Goal: Use online tool/utility: Utilize a website feature to perform a specific function

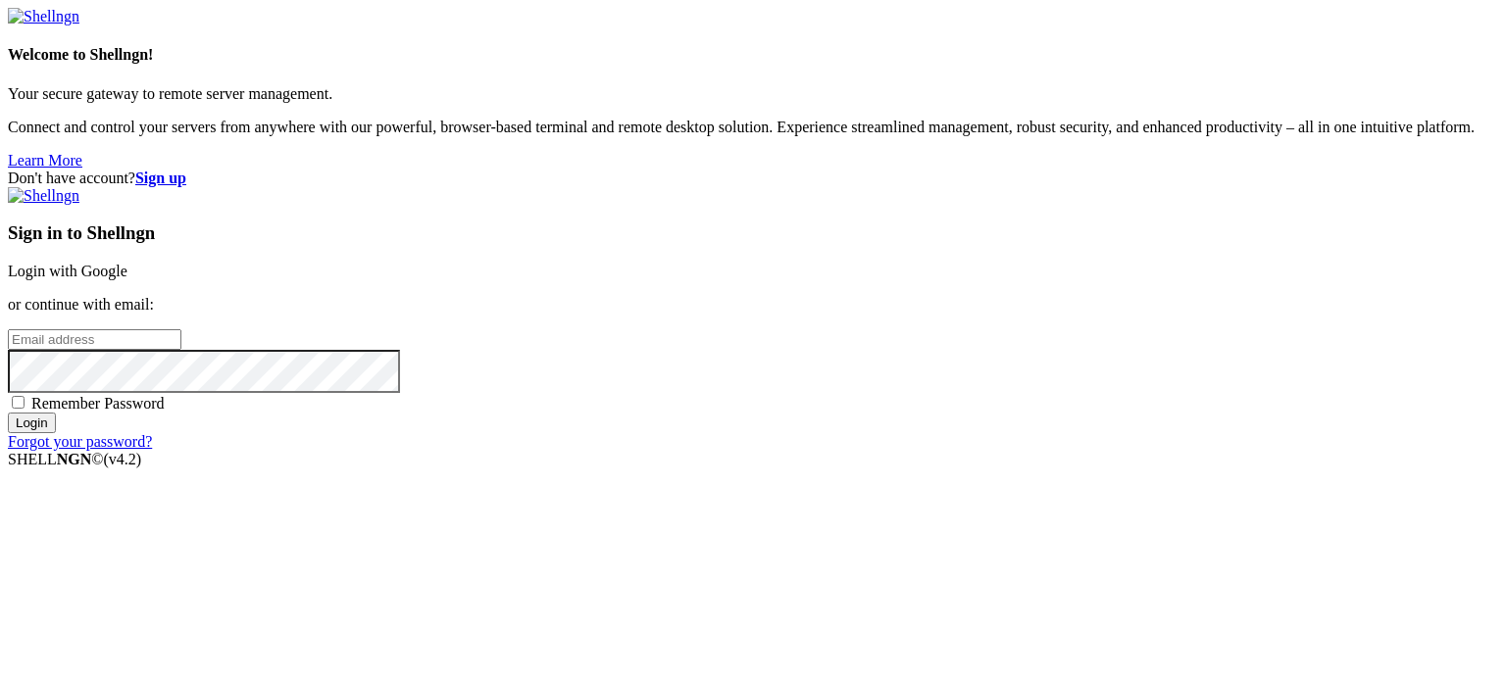
click at [127, 263] on link "Login with Google" at bounding box center [68, 271] width 120 height 17
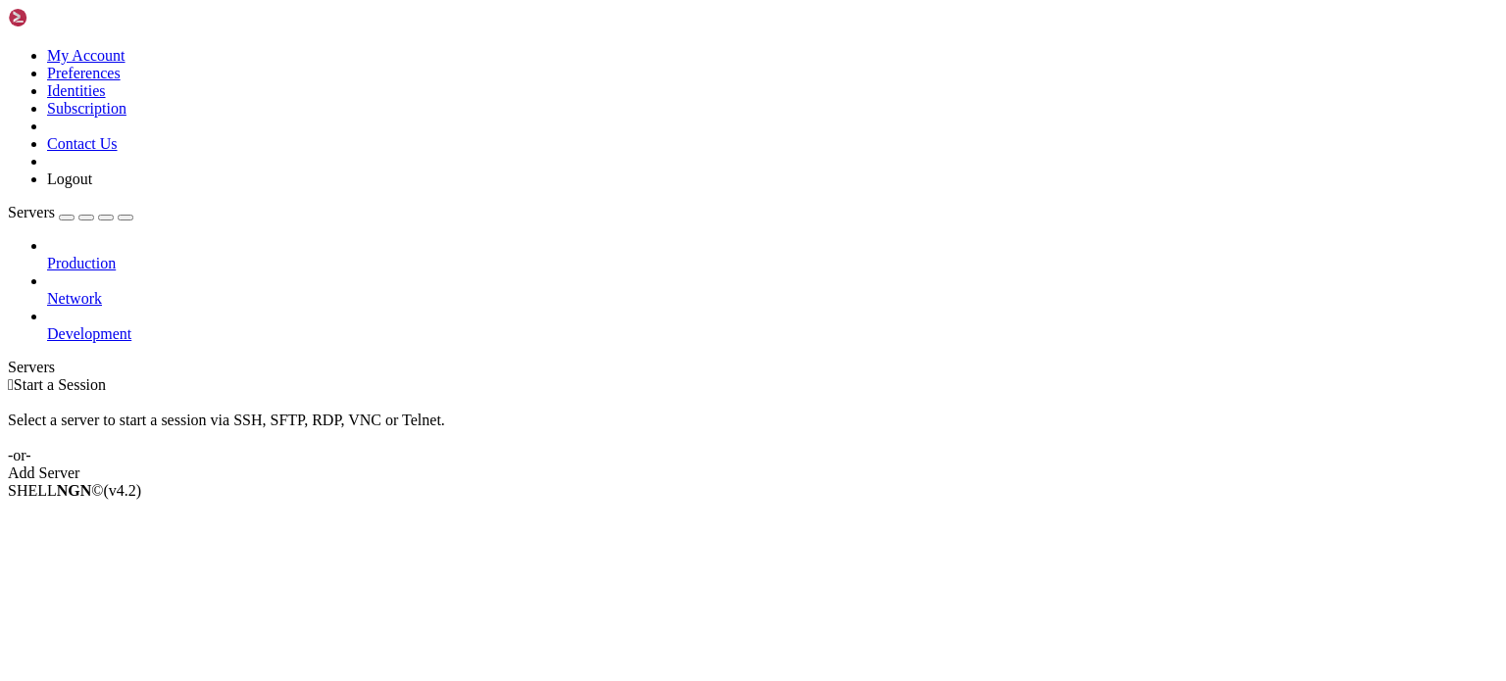
click at [850, 465] on div "Add Server" at bounding box center [753, 474] width 1490 height 18
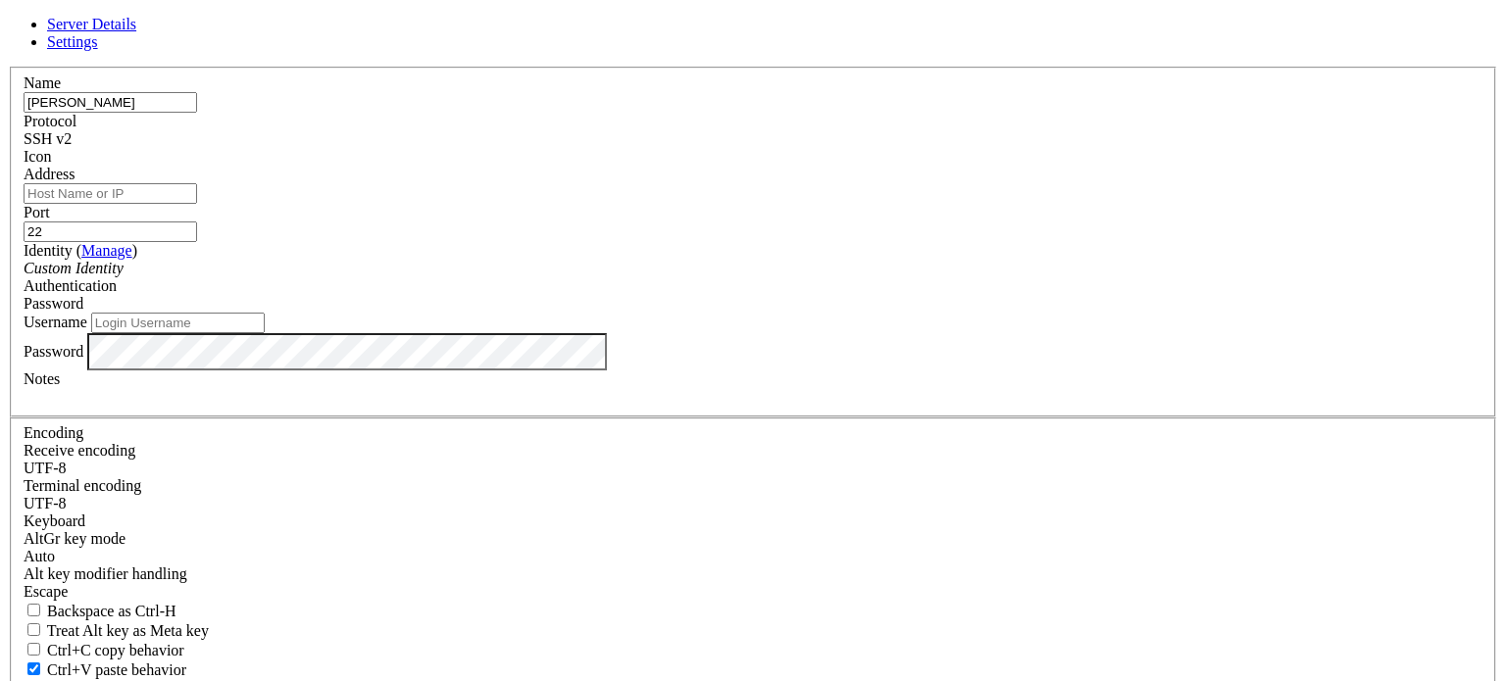
type input "[PERSON_NAME]"
click at [197, 204] on input "Address" at bounding box center [111, 193] width 174 height 21
type input "[TECHNICAL_ID]"
click at [265, 333] on input "Username" at bounding box center [178, 323] width 174 height 21
type input "root"
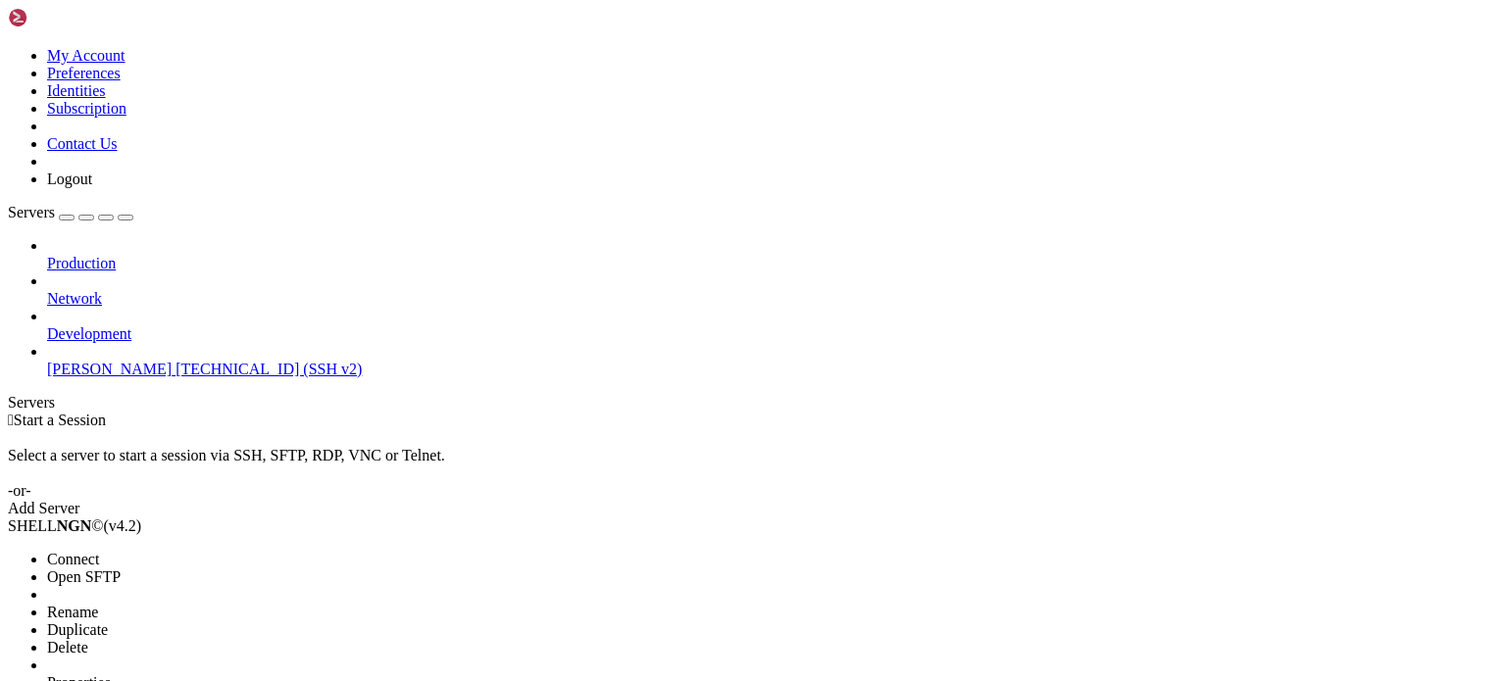
click at [99, 551] on span "Connect" at bounding box center [73, 559] width 52 height 17
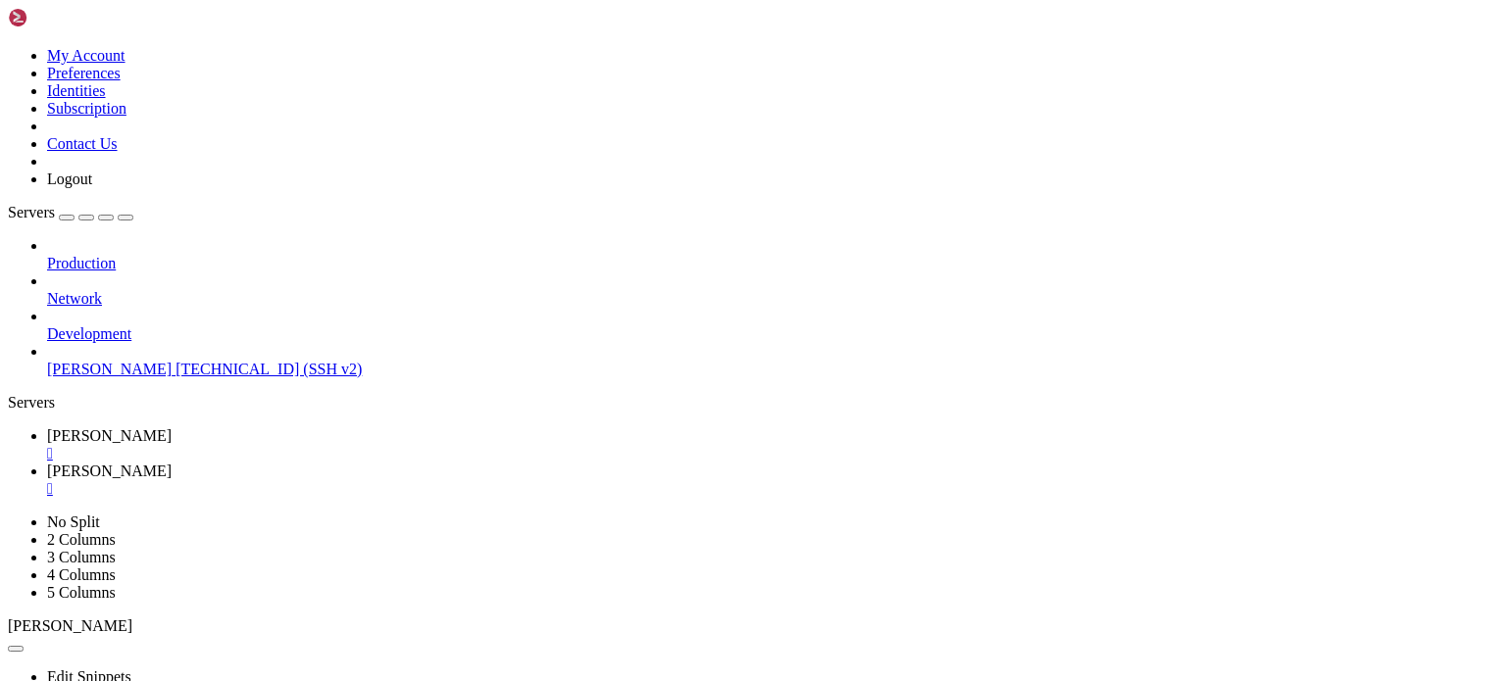
scroll to position [0, 0]
click at [324, 445] on div "" at bounding box center [772, 454] width 1451 height 18
